Goal: Task Accomplishment & Management: Complete application form

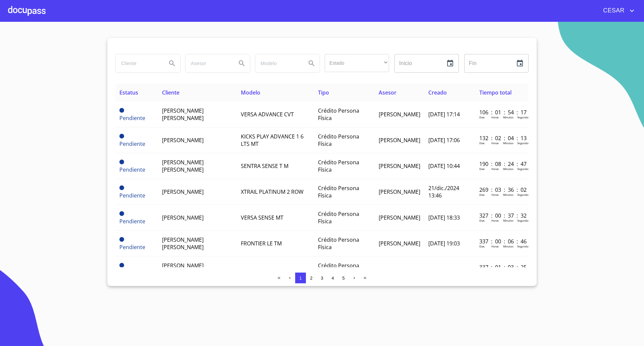
click at [32, 14] on div at bounding box center [27, 10] width 38 height 21
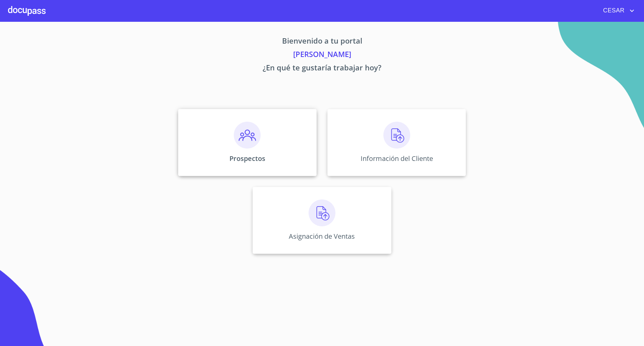
click at [232, 139] on div "Prospectos" at bounding box center [247, 142] width 138 height 67
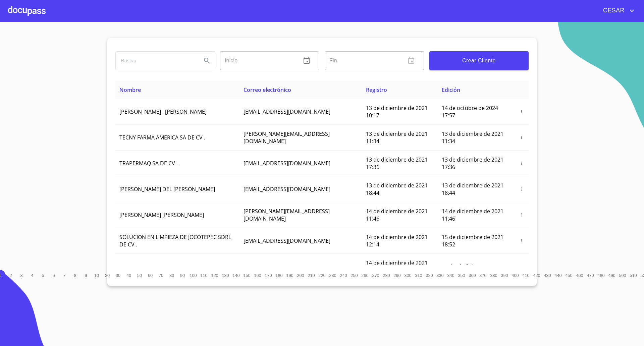
click at [502, 65] on button "Crear Cliente" at bounding box center [478, 60] width 99 height 19
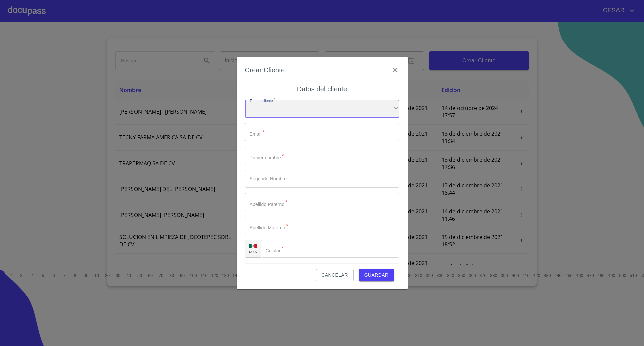
click at [323, 113] on div "​" at bounding box center [322, 109] width 155 height 18
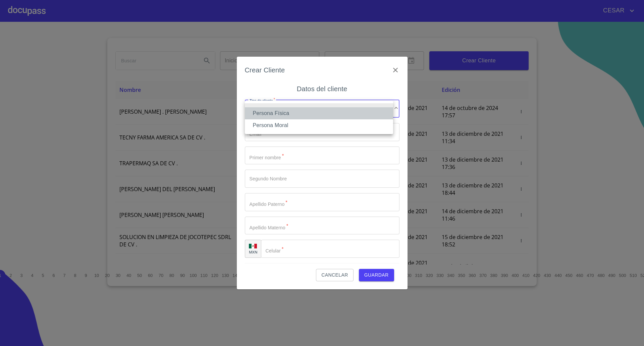
click at [280, 114] on li "Persona Física" at bounding box center [319, 113] width 148 height 12
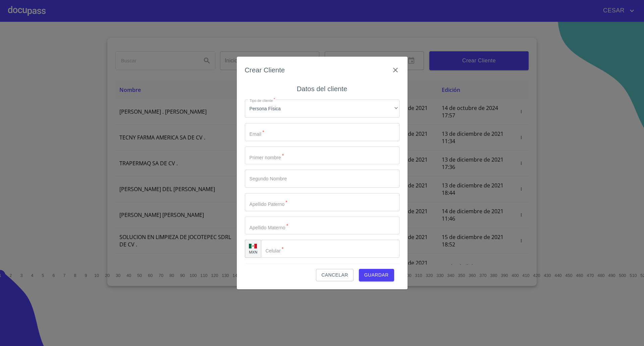
click at [255, 138] on input "Tipo de cliente   *" at bounding box center [322, 132] width 155 height 18
paste input "[EMAIL_ADDRESS][DOMAIN_NAME]"
type input "[EMAIL_ADDRESS][DOMAIN_NAME]"
click at [296, 159] on input "Tipo de cliente   *" at bounding box center [322, 155] width 155 height 18
type input "[PERSON_NAME]"
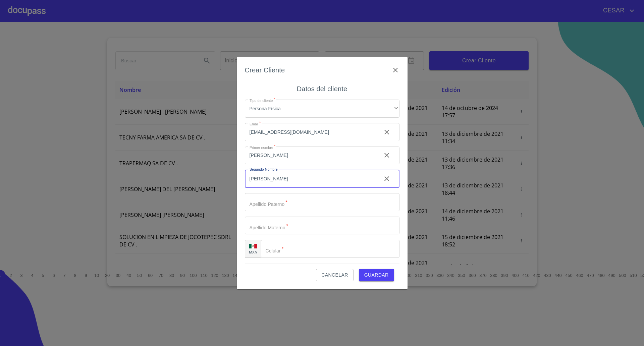
type input "[PERSON_NAME]"
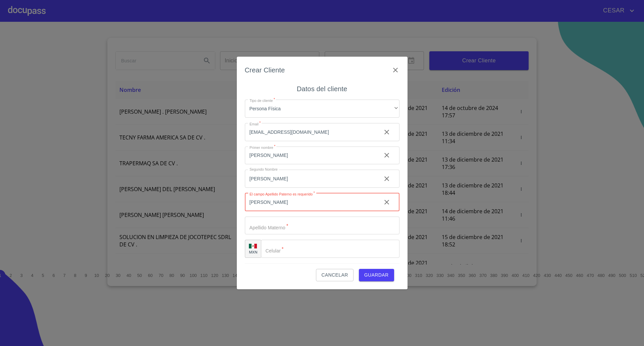
type input "[PERSON_NAME]"
type input "[PHONE_NUMBER]"
click at [359, 269] on button "Guardar" at bounding box center [376, 275] width 35 height 12
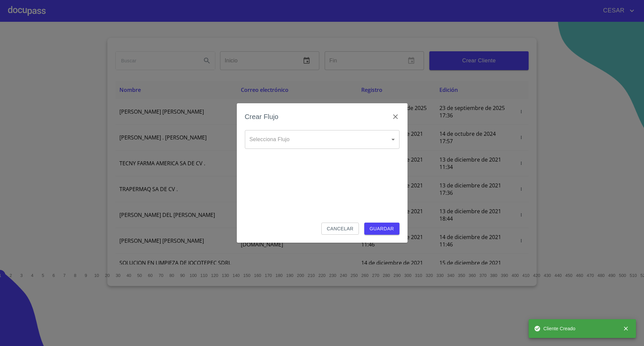
click at [327, 138] on body "[PERSON_NAME] ​ Fin ​ Crear Cliente Nombre Correo electrónico Registro Edición …" at bounding box center [322, 173] width 644 height 346
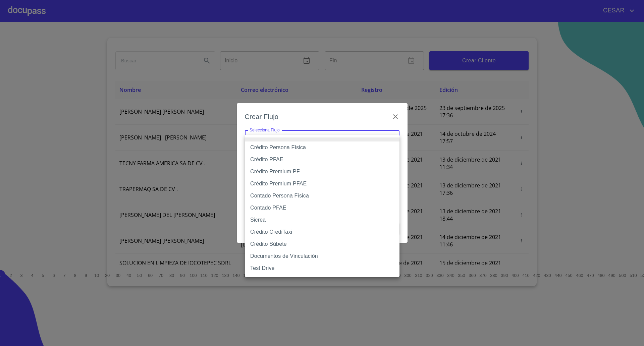
click at [283, 207] on li "Contado PFAE" at bounding box center [322, 208] width 155 height 12
type input "61b132db9b8c202ad59e0ea1"
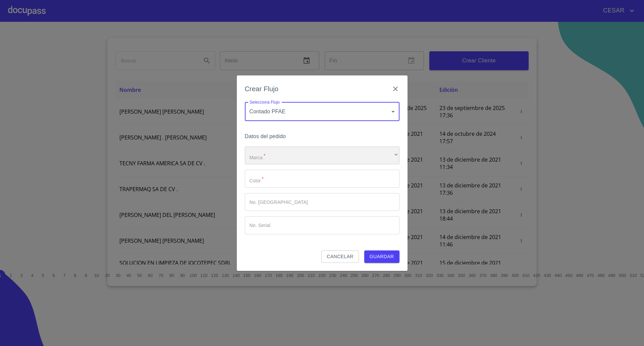
click at [284, 158] on div "​" at bounding box center [322, 155] width 155 height 18
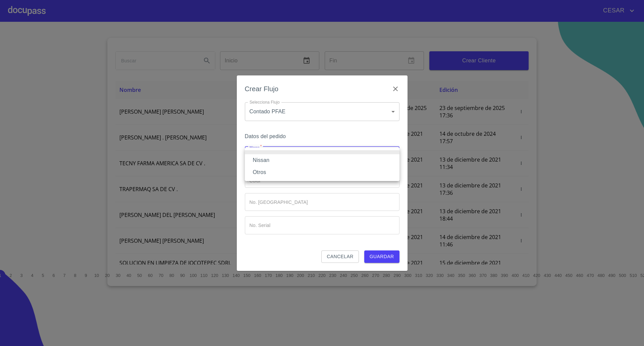
click at [272, 160] on li "Nissan" at bounding box center [322, 160] width 155 height 12
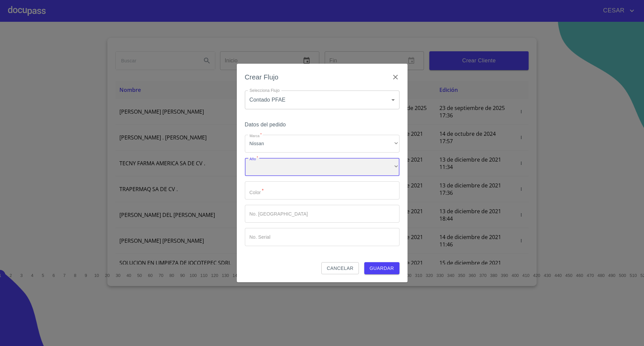
click at [268, 167] on div "​" at bounding box center [322, 167] width 155 height 18
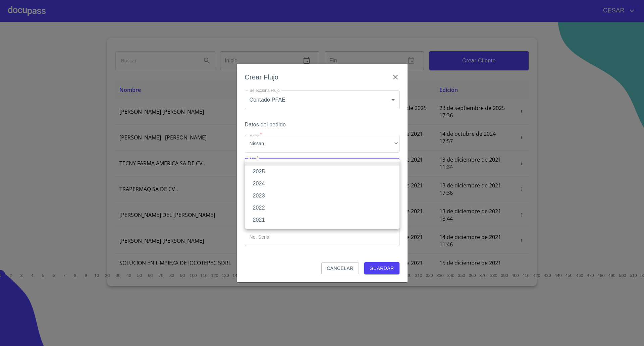
click at [265, 172] on li "2025" at bounding box center [322, 172] width 155 height 12
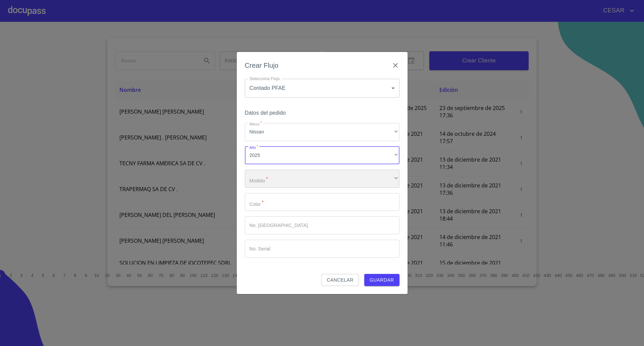
click at [269, 179] on div "​" at bounding box center [322, 179] width 155 height 18
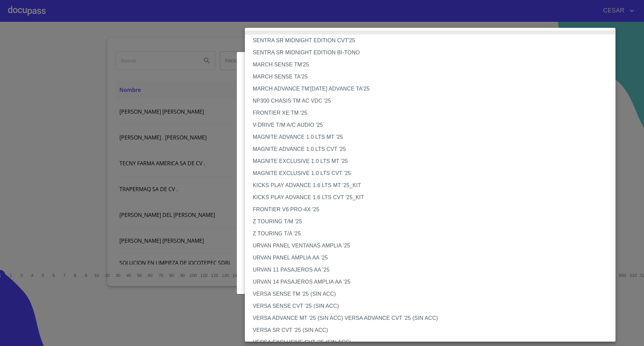
click at [286, 122] on li "V-DRIVE T/M A/C AUDIO '25" at bounding box center [433, 125] width 377 height 12
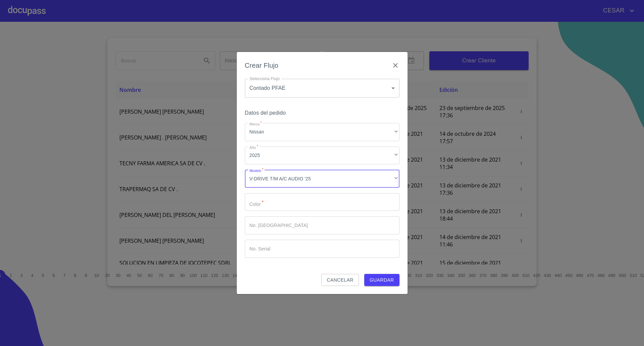
click at [274, 202] on input "Marca   *" at bounding box center [322, 202] width 155 height 18
type input "Negro"
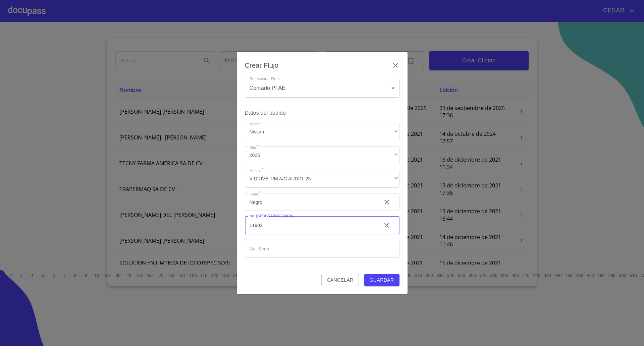
type input "11902"
click at [303, 251] on input "Marca   *" at bounding box center [322, 249] width 155 height 18
click at [270, 246] on input "Marca   *" at bounding box center [322, 249] width 155 height 18
paste input "3N1CN7AE9SK404527"
type input "3N1CN7AE9SK404527"
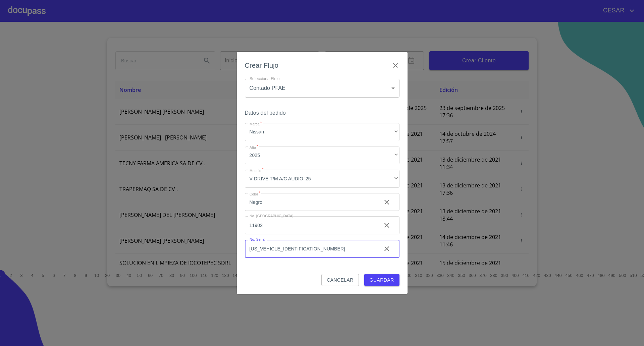
click at [377, 278] on span "Guardar" at bounding box center [381, 280] width 24 height 8
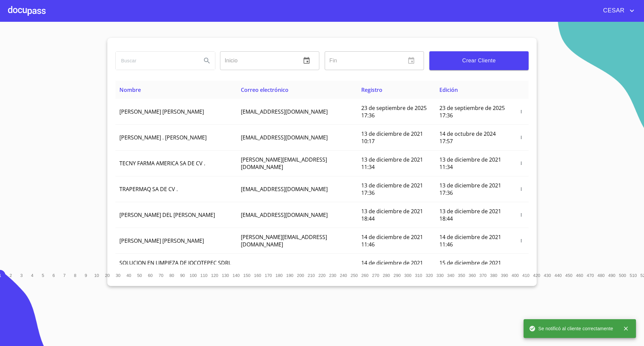
click at [28, 12] on div at bounding box center [27, 10] width 38 height 21
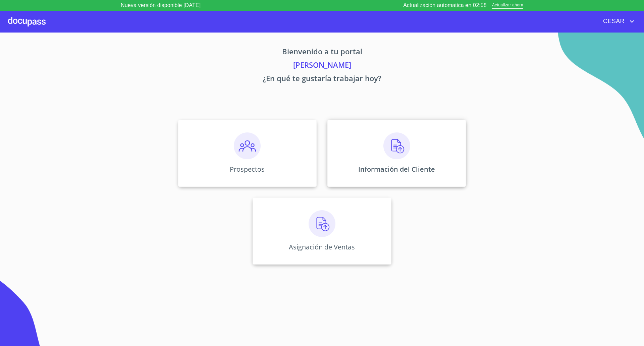
click at [394, 147] on img at bounding box center [396, 145] width 27 height 27
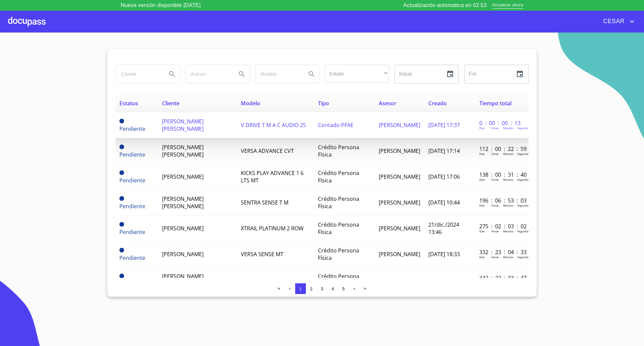
click at [197, 123] on span "ERICK EDUARDO VILLANUEVA MARTINEZ" at bounding box center [183, 125] width 42 height 15
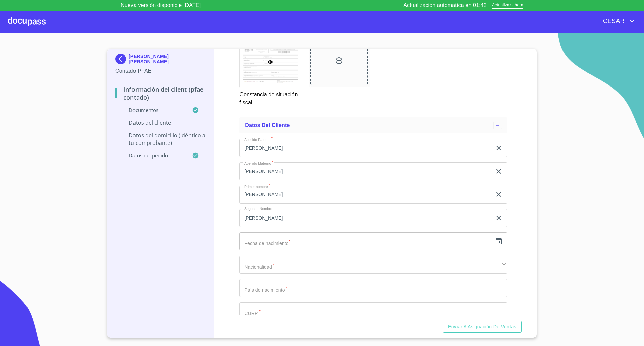
scroll to position [1257, 0]
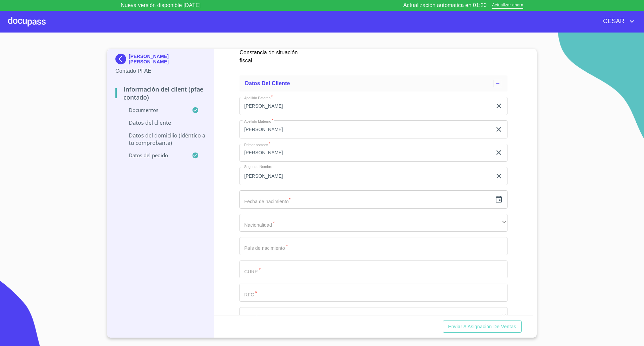
click at [495, 197] on icon "button" at bounding box center [498, 199] width 6 height 7
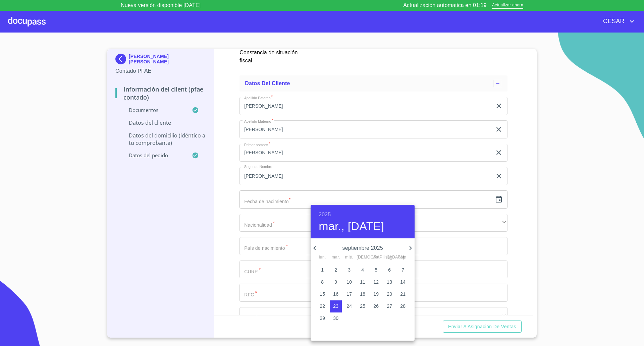
click at [309, 246] on div at bounding box center [322, 173] width 644 height 346
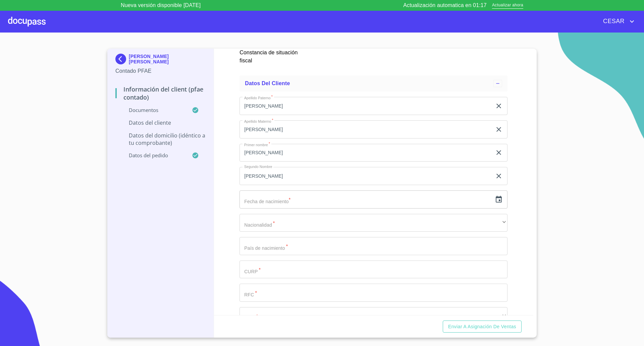
click at [346, 197] on input "text" at bounding box center [365, 199] width 252 height 18
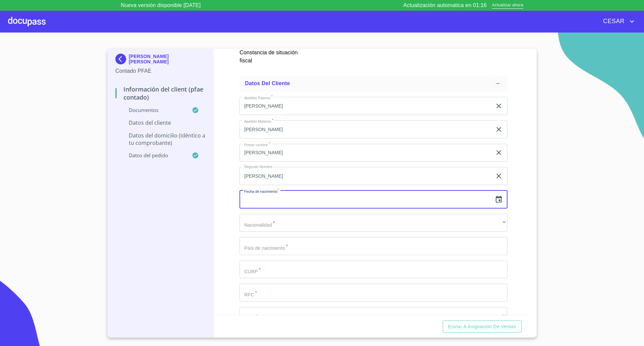
click at [494, 198] on icon "button" at bounding box center [498, 199] width 8 height 8
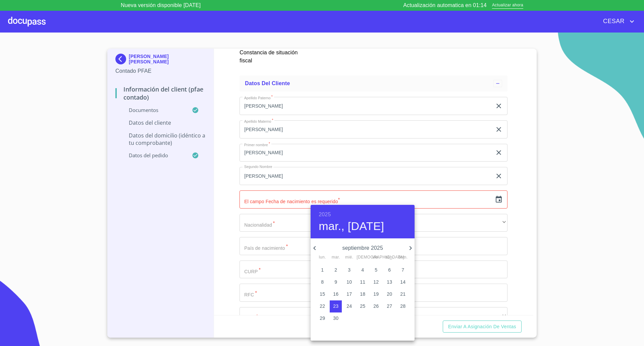
click at [314, 248] on icon "button" at bounding box center [314, 248] width 2 height 4
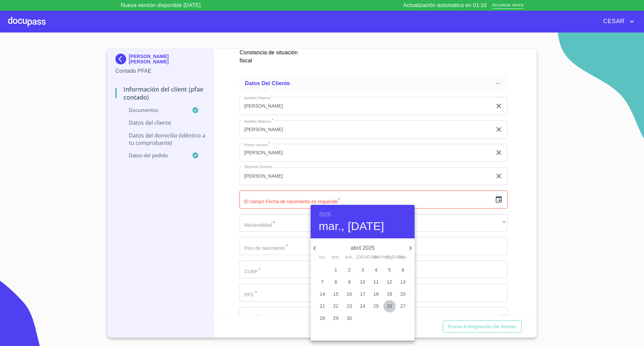
click at [386, 303] on span "26" at bounding box center [389, 306] width 12 height 7
click at [319, 214] on h6 "2025" at bounding box center [324, 214] width 12 height 9
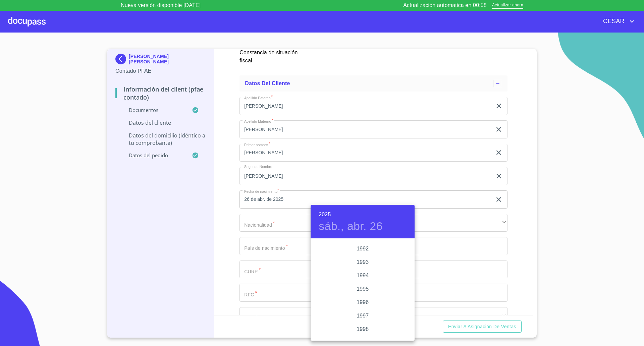
scroll to position [882, 0]
click at [361, 251] on div "1991" at bounding box center [362, 249] width 104 height 13
type input "26 de abr. de 1991"
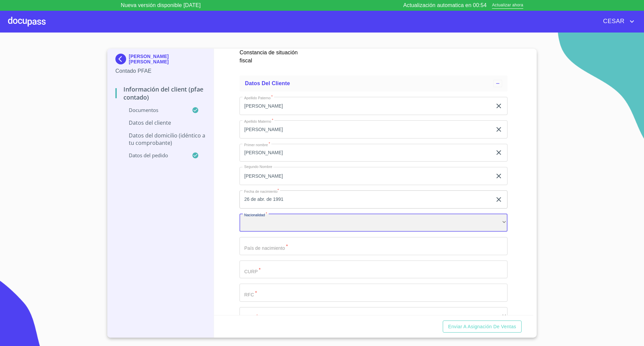
click at [268, 225] on div "​" at bounding box center [373, 223] width 268 height 18
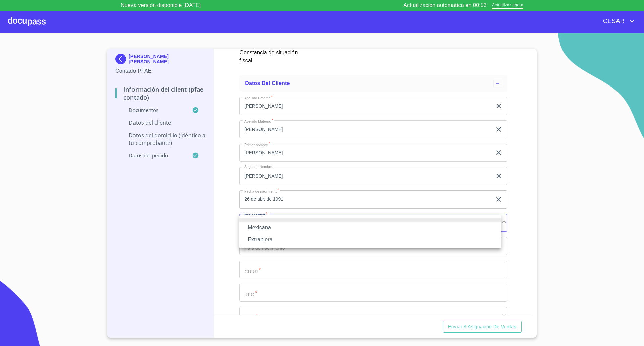
click at [269, 228] on li "Mexicana" at bounding box center [369, 228] width 261 height 12
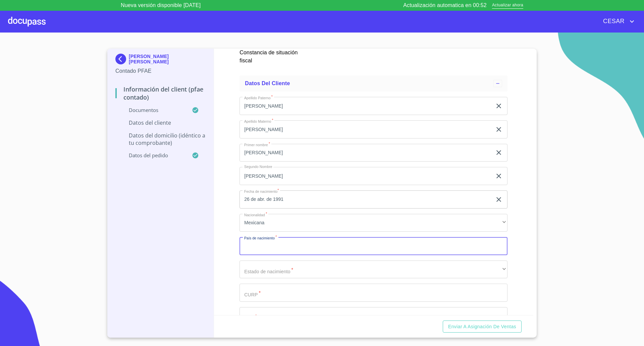
click at [270, 249] on input "Documento de identificación   *" at bounding box center [373, 246] width 268 height 18
type input "México"
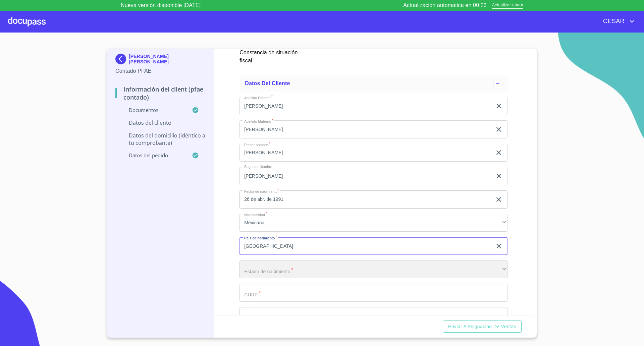
click at [286, 271] on div "​" at bounding box center [373, 269] width 268 height 18
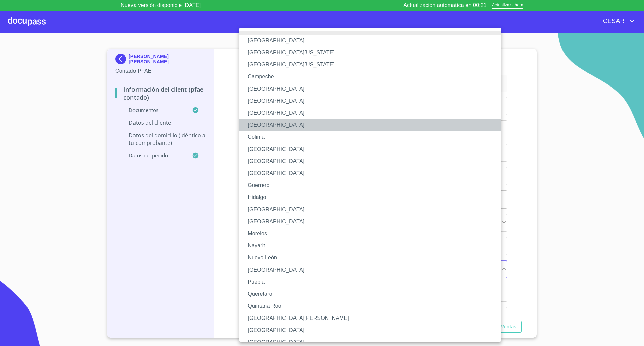
click at [264, 126] on li "Coahuila" at bounding box center [373, 125] width 268 height 12
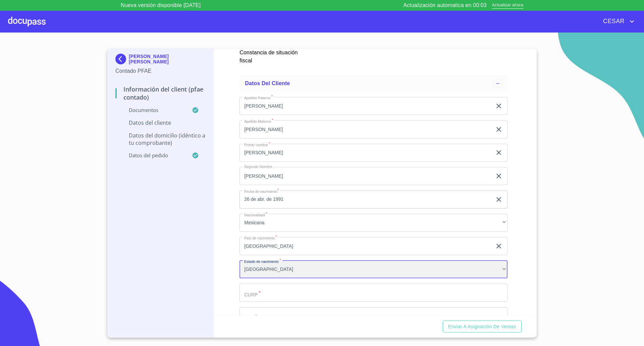
scroll to position [1341, 0]
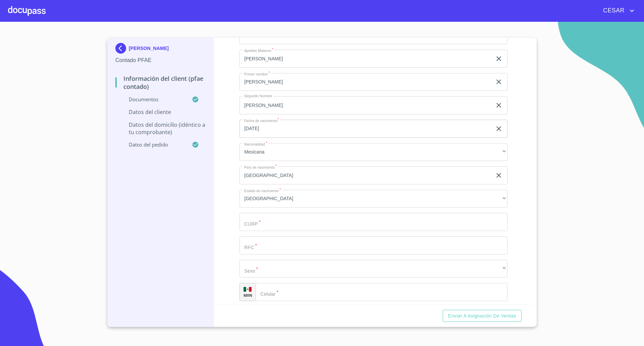
scroll to position [1383, 0]
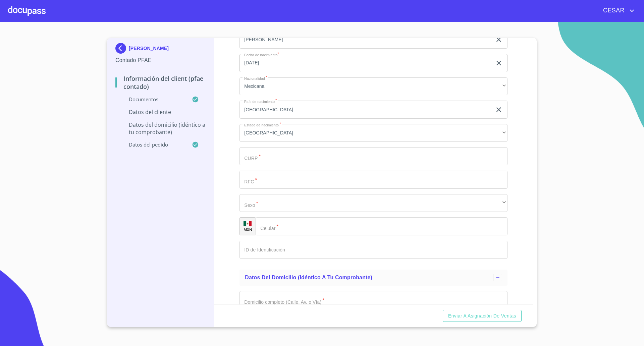
click at [267, 158] on input "Documento de identificación   *" at bounding box center [373, 156] width 268 height 18
paste input "VIME910426HCLLRR02"
type input "VIME910426HCLLRR02"
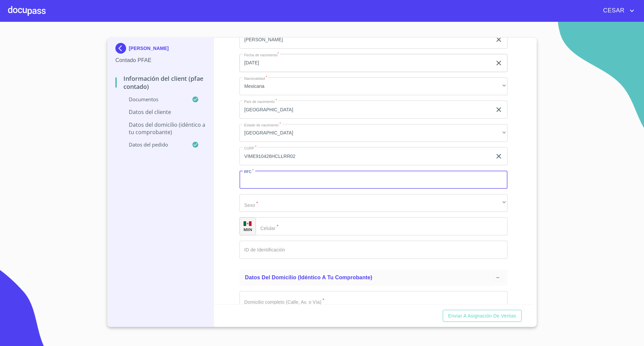
click at [288, 178] on input "Documento de identificación   *" at bounding box center [373, 180] width 268 height 18
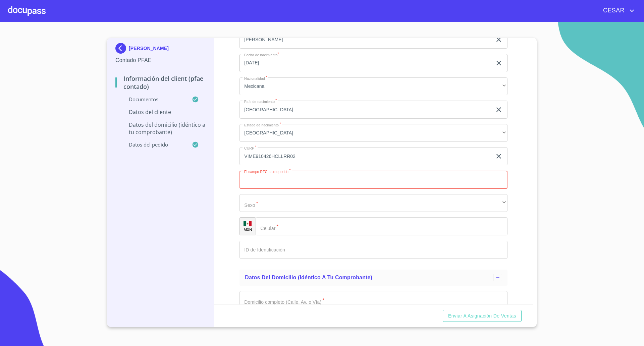
click at [280, 181] on input "Documento de identificación   *" at bounding box center [373, 180] width 268 height 18
paste input "VIME910426HCLLRR02"
type input "VIME910426HCLLRR02"
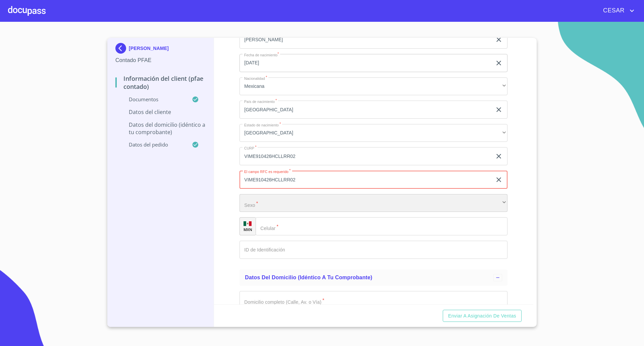
click at [263, 201] on div "​" at bounding box center [373, 203] width 268 height 18
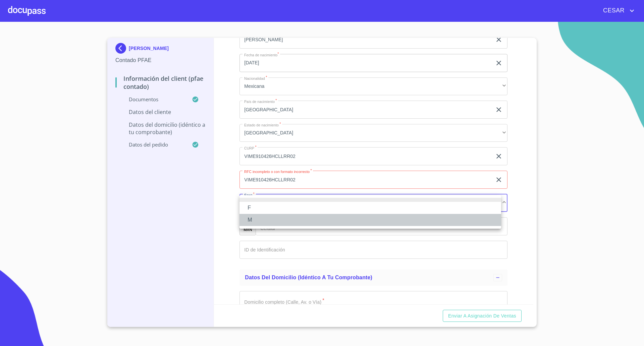
click at [261, 217] on li "M" at bounding box center [369, 220] width 261 height 12
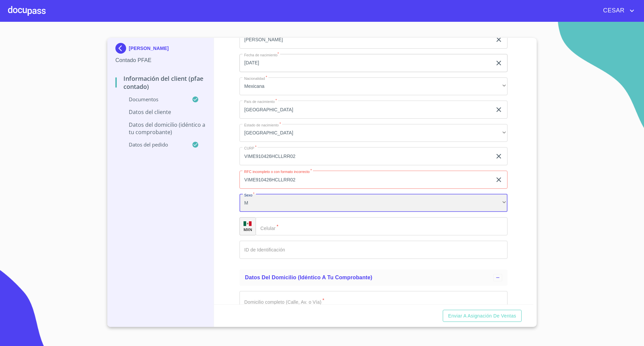
click at [287, 203] on div "M" at bounding box center [373, 203] width 268 height 18
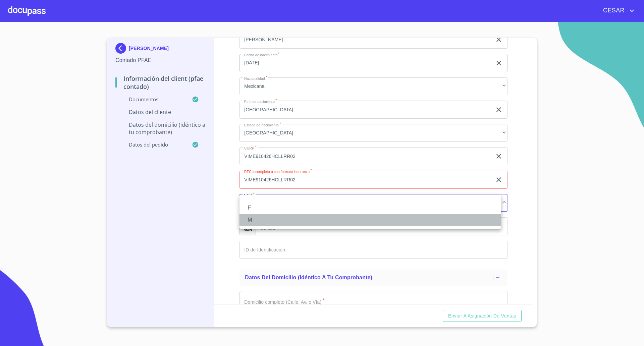
click at [263, 219] on li "M" at bounding box center [369, 220] width 261 height 12
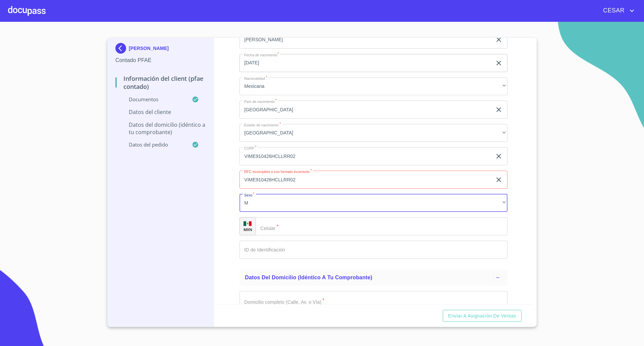
click at [296, 227] on input "Documento de identificación   *" at bounding box center [381, 226] width 252 height 18
type input "[PHONE_NUMBER]"
click at [302, 253] on input "Documento de identificación   *" at bounding box center [373, 250] width 268 height 18
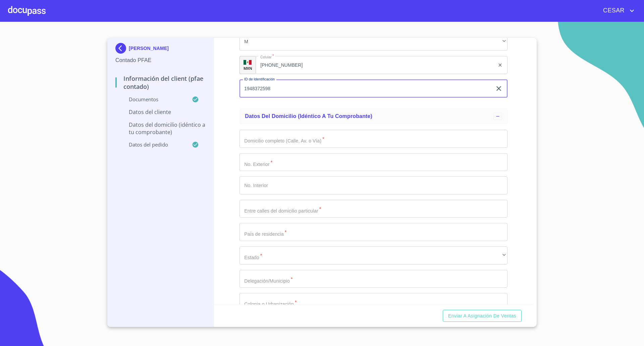
scroll to position [1550, 0]
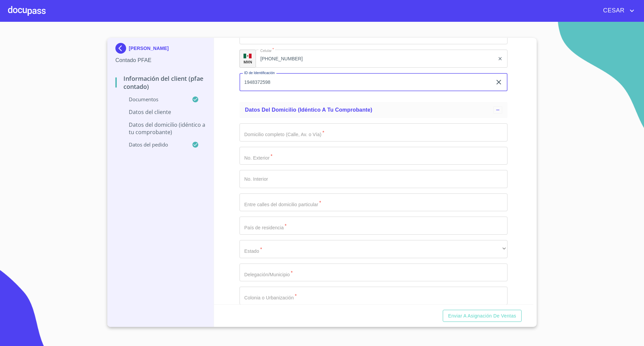
type input "1948372598"
click at [288, 134] on input "Documento de identificación   *" at bounding box center [373, 132] width 268 height 18
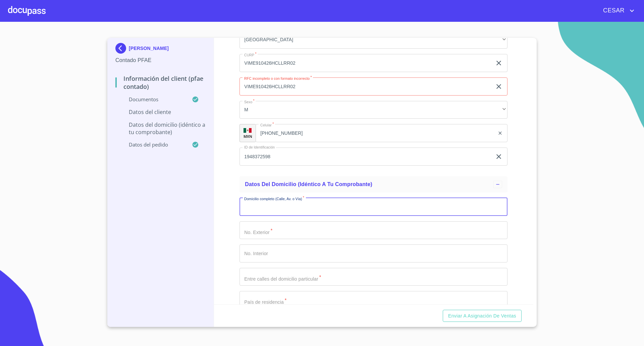
scroll to position [1467, 0]
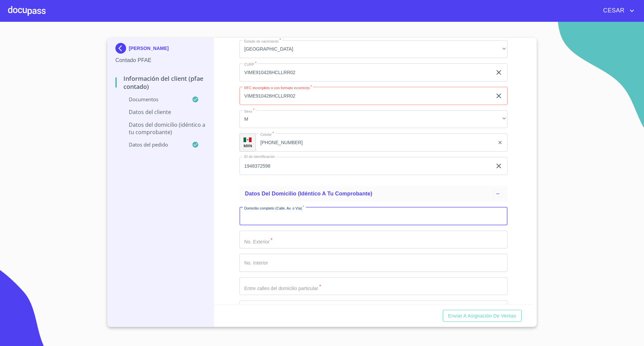
click at [332, 97] on input "VIME910426HCLLRR02" at bounding box center [365, 96] width 252 height 18
drag, startPoint x: 332, startPoint y: 97, endPoint x: 188, endPoint y: 91, distance: 144.6
click at [188, 91] on div "ERICK EDUARDO VILLANUEVA MARTINEZ Contado PFAE Información del Client (PFAE con…" at bounding box center [320, 182] width 426 height 289
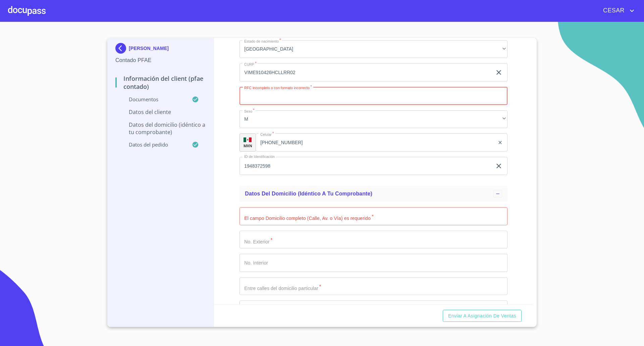
click at [336, 71] on input "VIME910426HCLLRR02" at bounding box center [365, 72] width 252 height 18
paste input "VIME910426HCLLRR02"
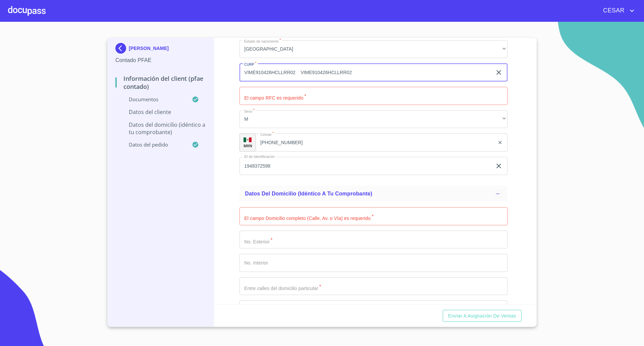
drag, startPoint x: 295, startPoint y: 73, endPoint x: 215, endPoint y: 69, distance: 80.6
click at [215, 69] on div "Información del Client (PFAE contado) Documentos Documento de identificación   …" at bounding box center [373, 171] width 319 height 267
type input "VIME910426HCLLRR02"
click at [260, 93] on input "Documento de identificación   *" at bounding box center [373, 96] width 268 height 18
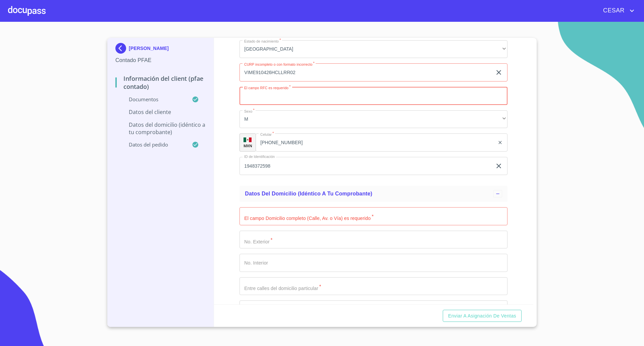
paste input "VIME910426HCLLRR02"
type input "VIME910426HCLLRR02"
drag, startPoint x: 248, startPoint y: 72, endPoint x: 255, endPoint y: 79, distance: 10.7
click at [248, 72] on input "VIME910426HCLLRR02" at bounding box center [365, 72] width 252 height 18
type input "VIME910426HCLLRR02"
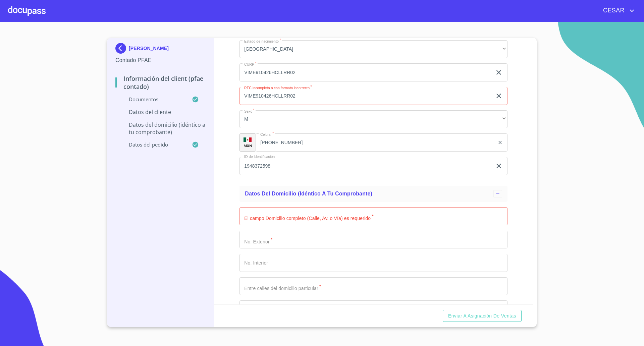
click at [236, 108] on div "Información del Client (PFAE contado) Documentos Documento de identificación   …" at bounding box center [373, 171] width 319 height 267
drag, startPoint x: 312, startPoint y: 97, endPoint x: 174, endPoint y: 97, distance: 138.1
click at [176, 96] on div "ERICK EDUARDO VILLANUEVA MARTINEZ Contado PFAE Información del Client (PFAE con…" at bounding box center [320, 182] width 426 height 289
paste input "VIME910426RGA"
type input "VIME910426RGA"
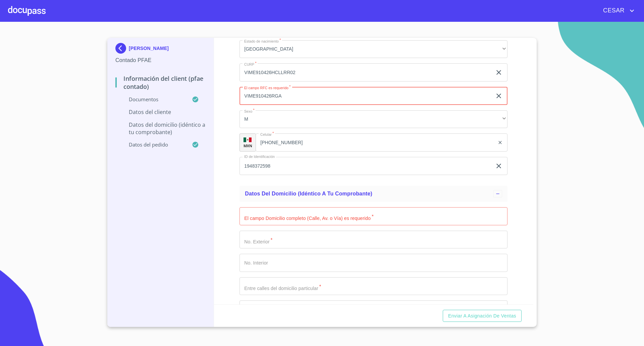
click at [233, 151] on div "Información del Client (PFAE contado) Documentos Documento de identificación   …" at bounding box center [373, 171] width 319 height 267
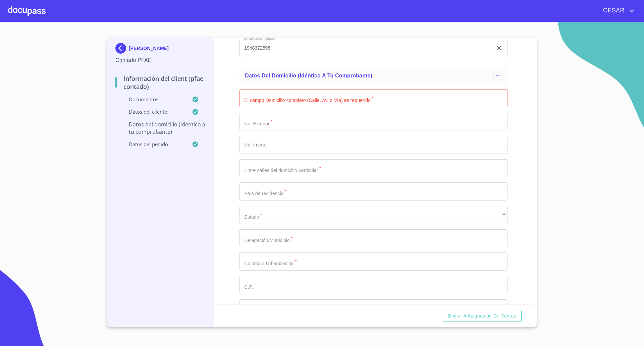
scroll to position [1592, 0]
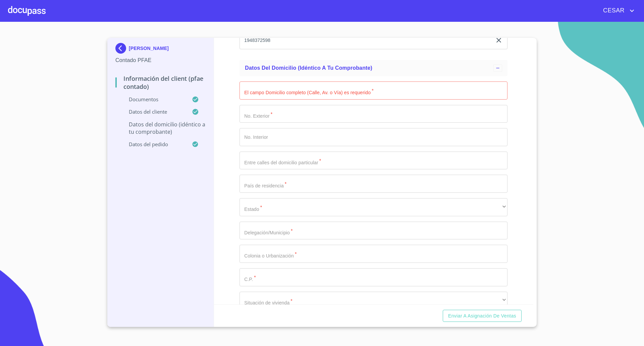
click at [269, 97] on input "Documento de identificación   *" at bounding box center [373, 90] width 268 height 18
type input "Palma Yatay"
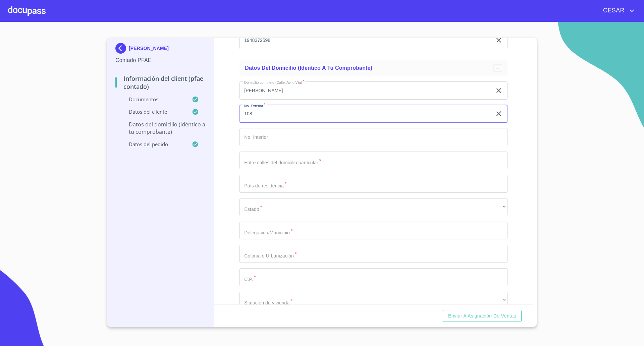
type input "108"
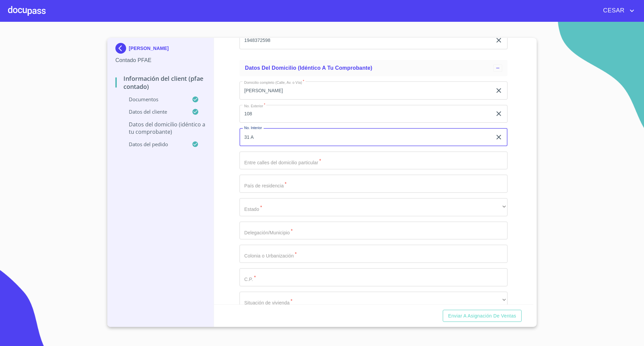
type input "31 A"
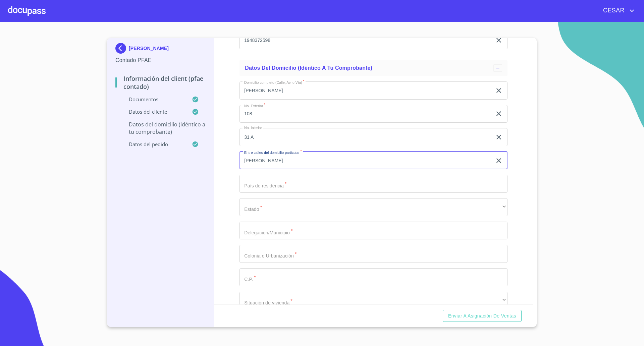
type input "Esquina Palma Reyna"
click at [255, 193] on div "Domicilio completo (Calle, Av. o Vía)   * Palma Yatay ​ No. Exterior   * 108 ​…" at bounding box center [373, 207] width 268 height 262
click at [254, 190] on input "Documento de identificación   *" at bounding box center [373, 184] width 268 height 18
type input "México"
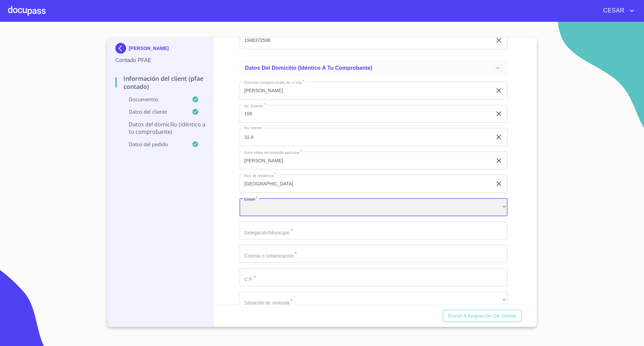
click at [251, 204] on div "​" at bounding box center [373, 207] width 268 height 18
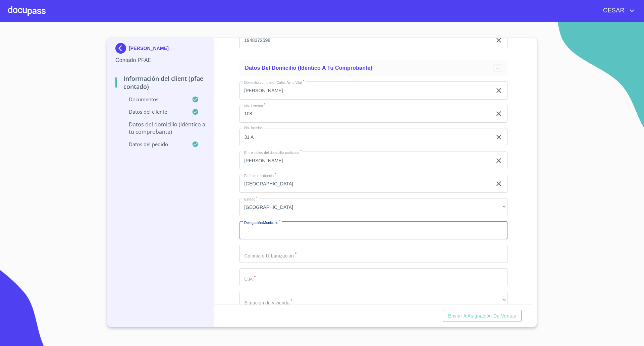
click at [263, 236] on input "Documento de identificación   *" at bounding box center [373, 231] width 268 height 18
type input "Tlajomulco de Zuñiga"
click at [260, 255] on input "Documento de identificación   *" at bounding box center [373, 254] width 268 height 18
type input "Concepción del Valle"
click at [255, 279] on input "Documento de identificación   *" at bounding box center [373, 277] width 268 height 18
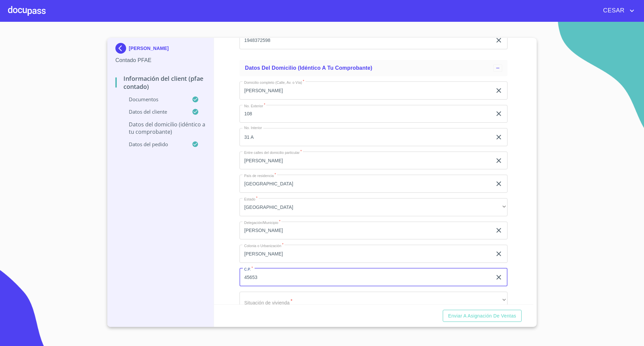
type input "45653"
click at [265, 297] on div "​" at bounding box center [373, 301] width 268 height 18
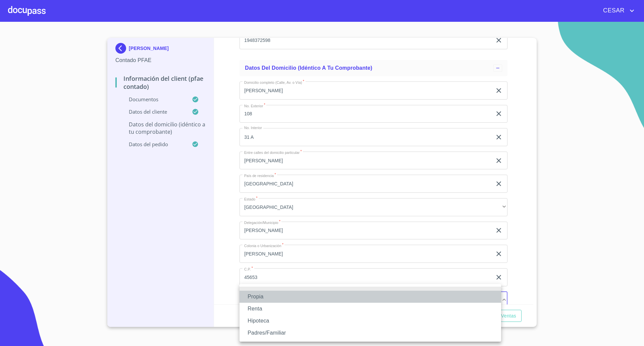
click at [261, 299] on li "Propia" at bounding box center [369, 297] width 261 height 12
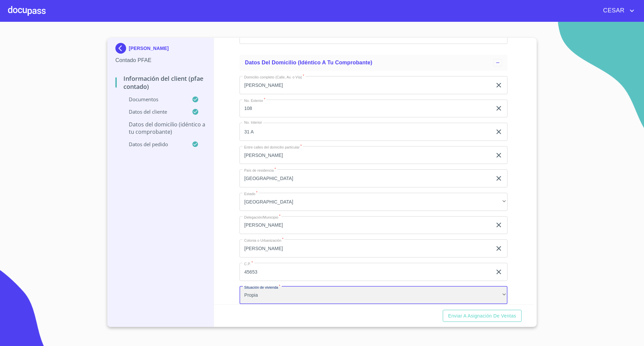
scroll to position [1772, 0]
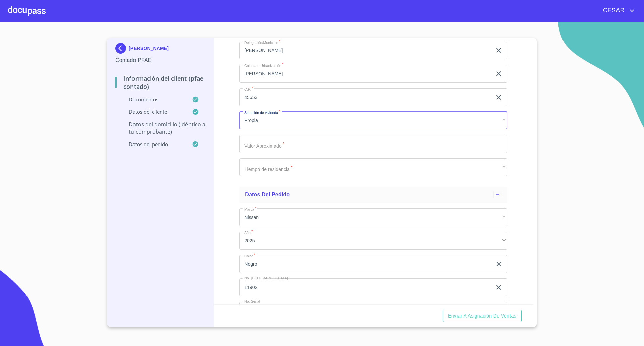
click at [267, 141] on input "Documento de identificación   *" at bounding box center [373, 144] width 268 height 18
type input "$1,200,000"
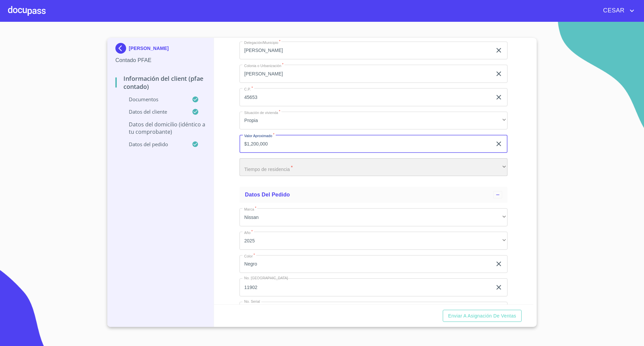
click at [254, 170] on div "​" at bounding box center [373, 167] width 268 height 18
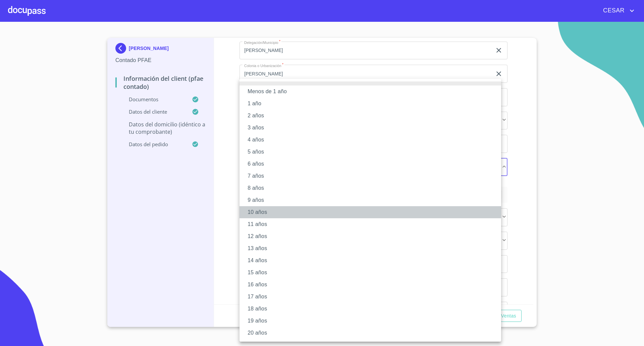
click at [255, 208] on li "10 años" at bounding box center [369, 212] width 261 height 12
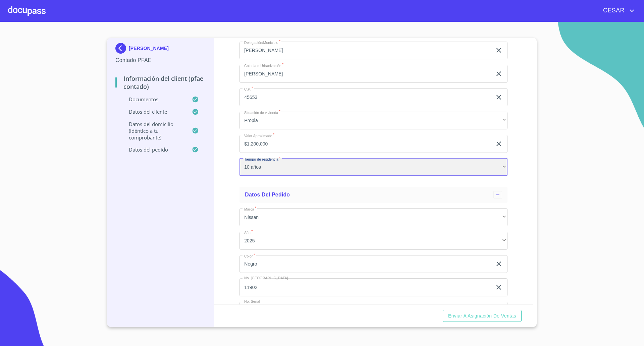
click at [256, 170] on div "10 años" at bounding box center [373, 167] width 268 height 18
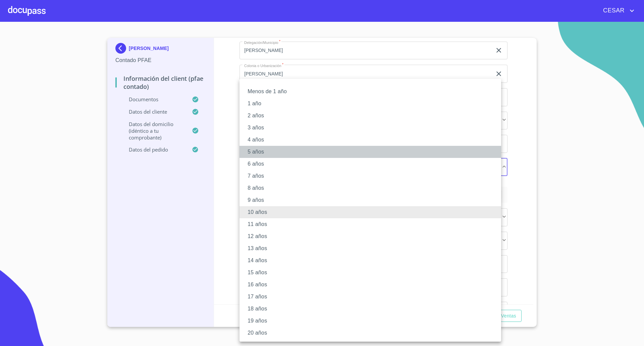
click at [252, 154] on li "5 años" at bounding box center [369, 152] width 261 height 12
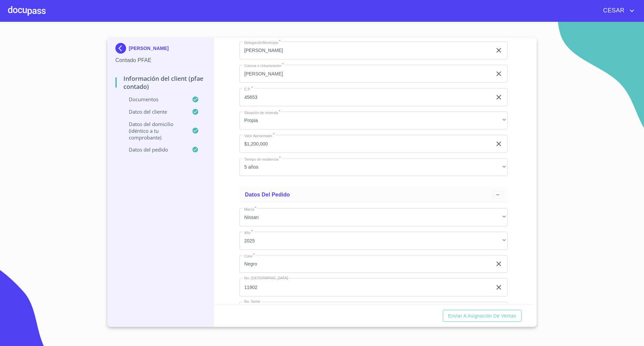
click at [232, 190] on div "Información del Client (PFAE contado) Documentos Documento de identificación   …" at bounding box center [373, 171] width 319 height 267
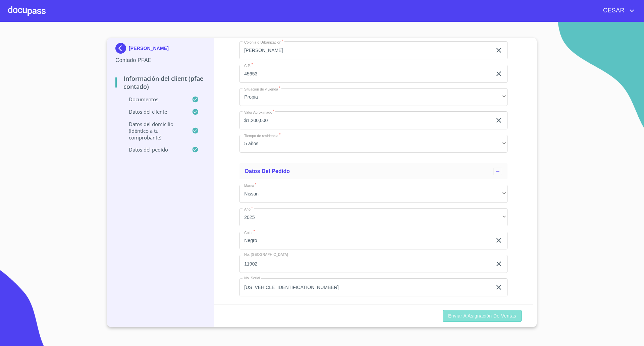
click at [488, 319] on span "Enviar a Asignación de Ventas" at bounding box center [482, 316] width 68 height 8
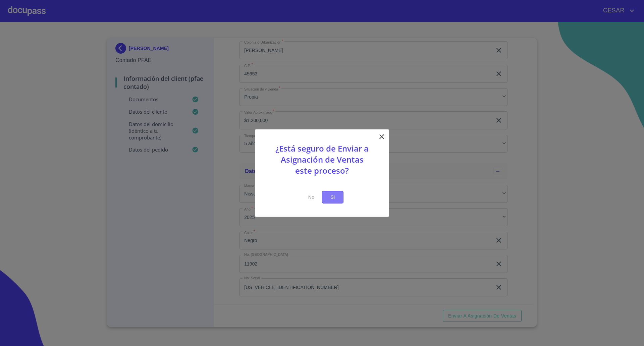
click at [334, 200] on span "Si" at bounding box center [332, 197] width 11 height 8
